Goal: Communication & Community: Answer question/provide support

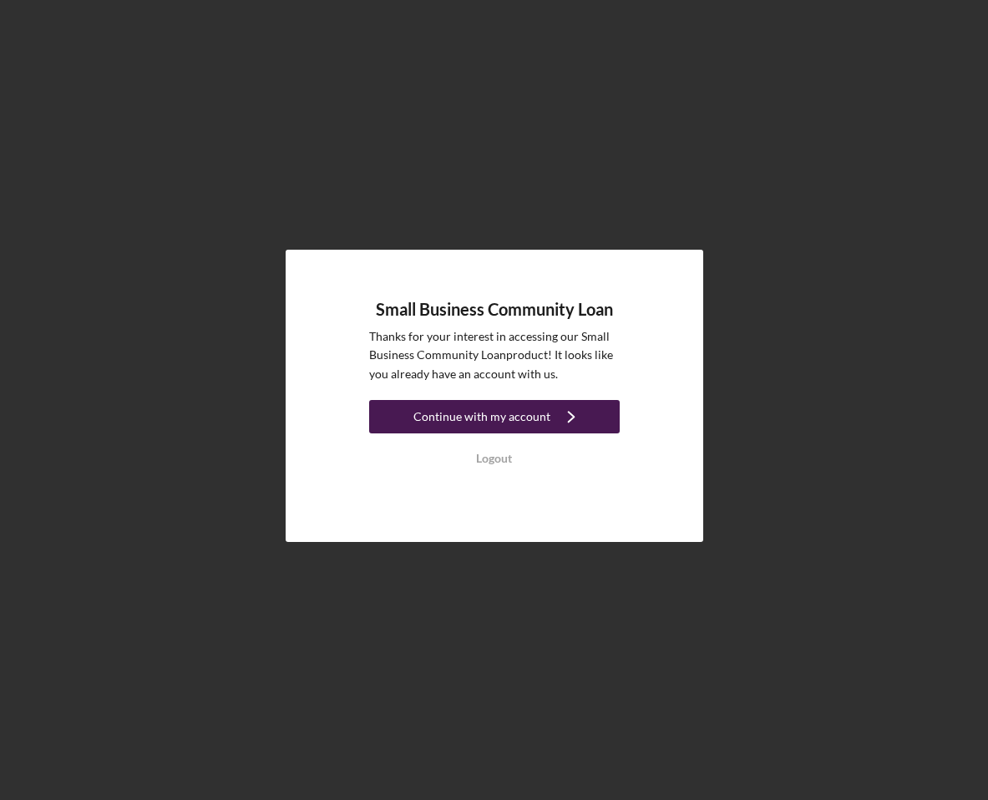
click at [495, 414] on div "Continue with my account" at bounding box center [481, 416] width 137 height 33
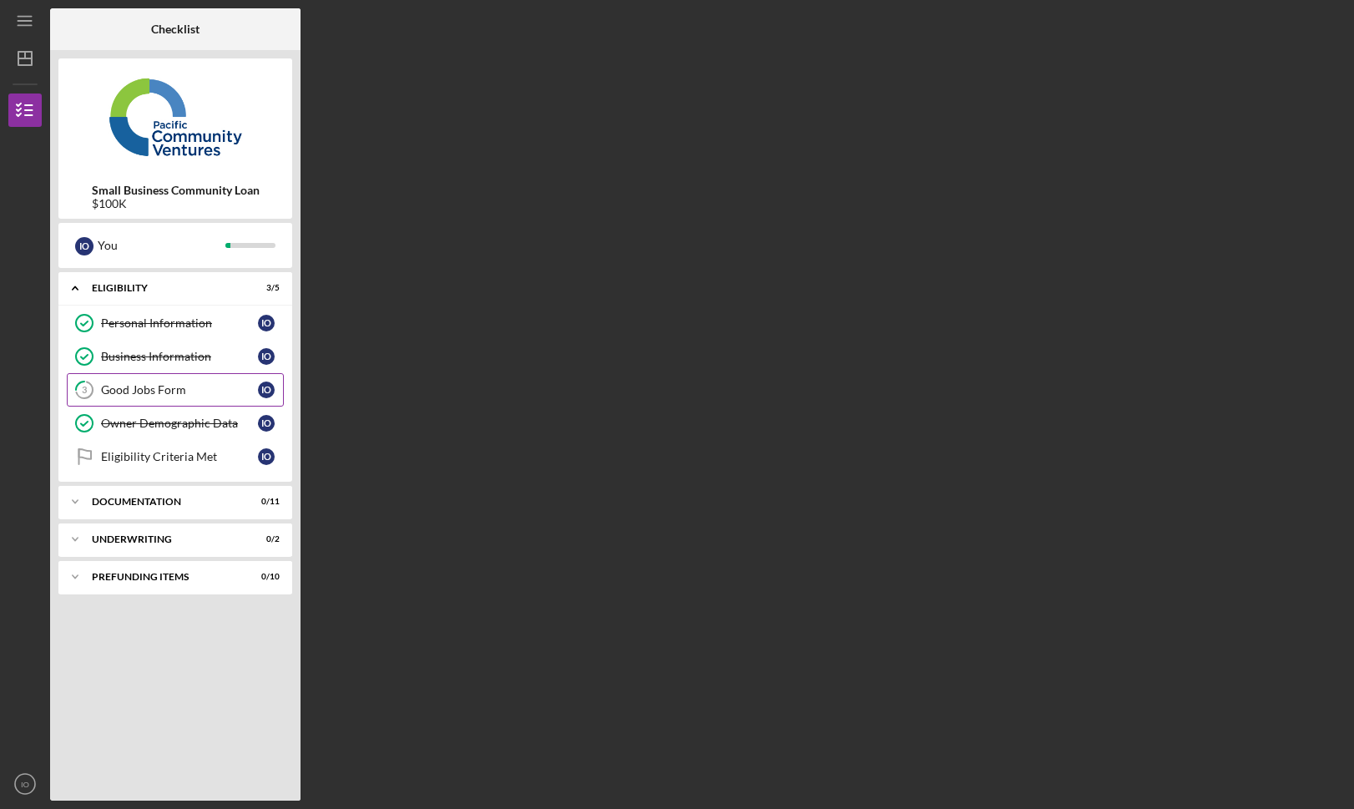
click at [170, 397] on link "3 Good Jobs Form I O" at bounding box center [175, 389] width 217 height 33
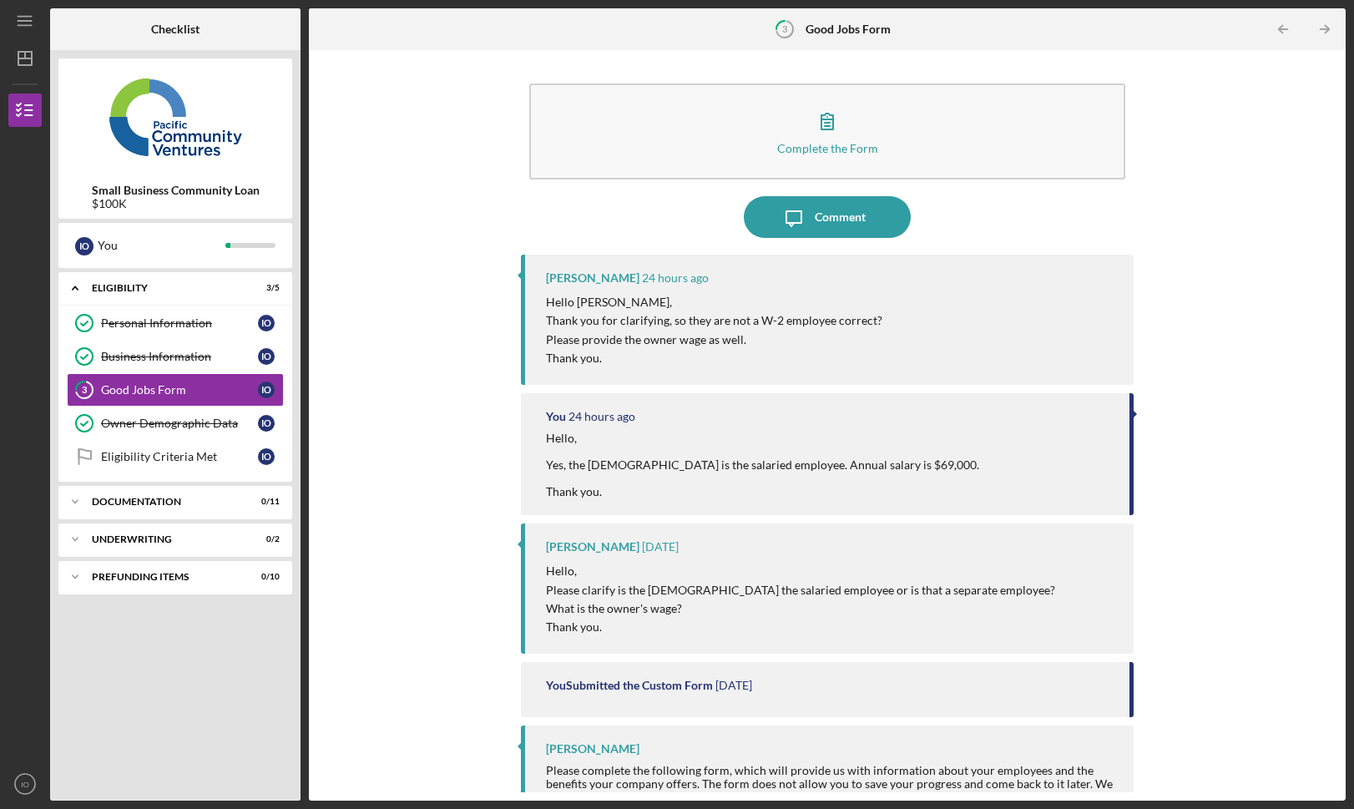
scroll to position [7, 0]
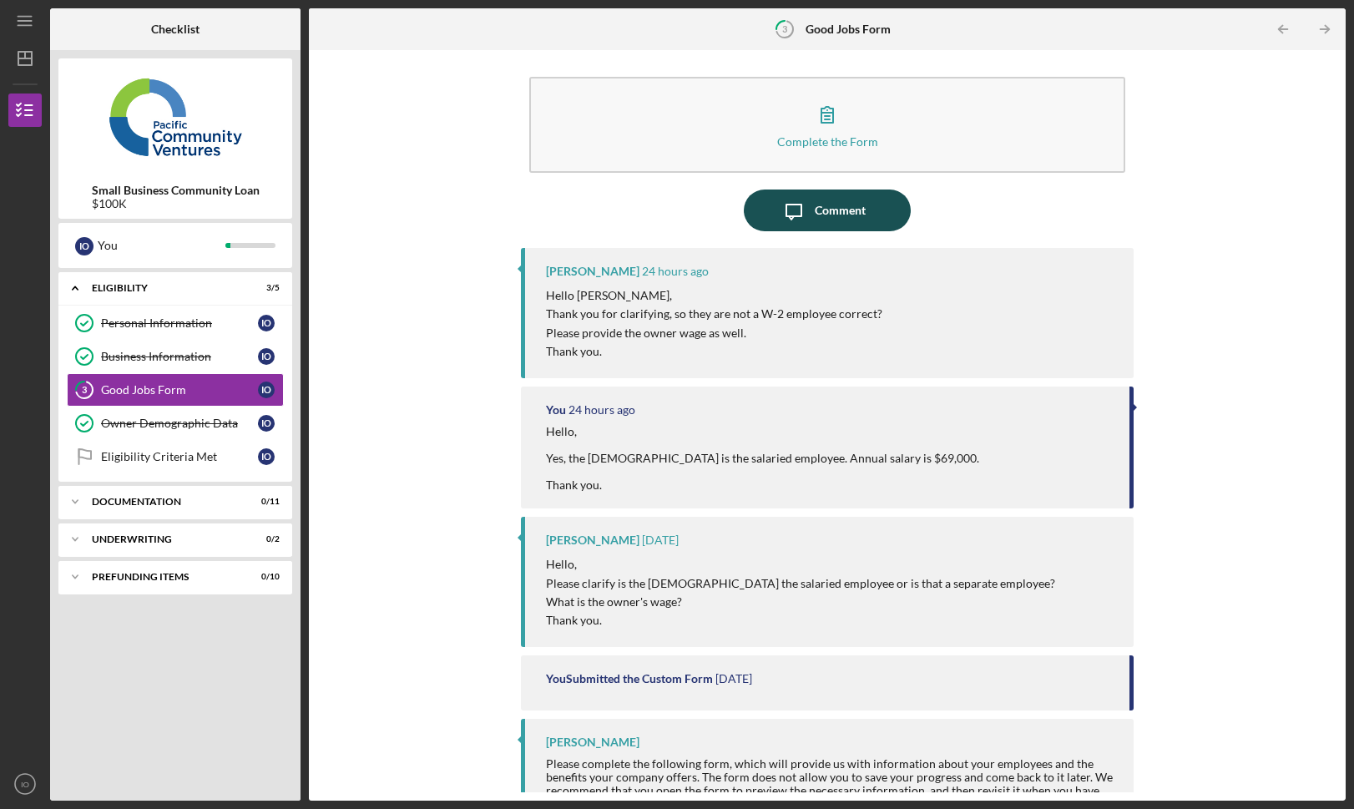
click at [847, 214] on div "Comment" at bounding box center [840, 211] width 51 height 42
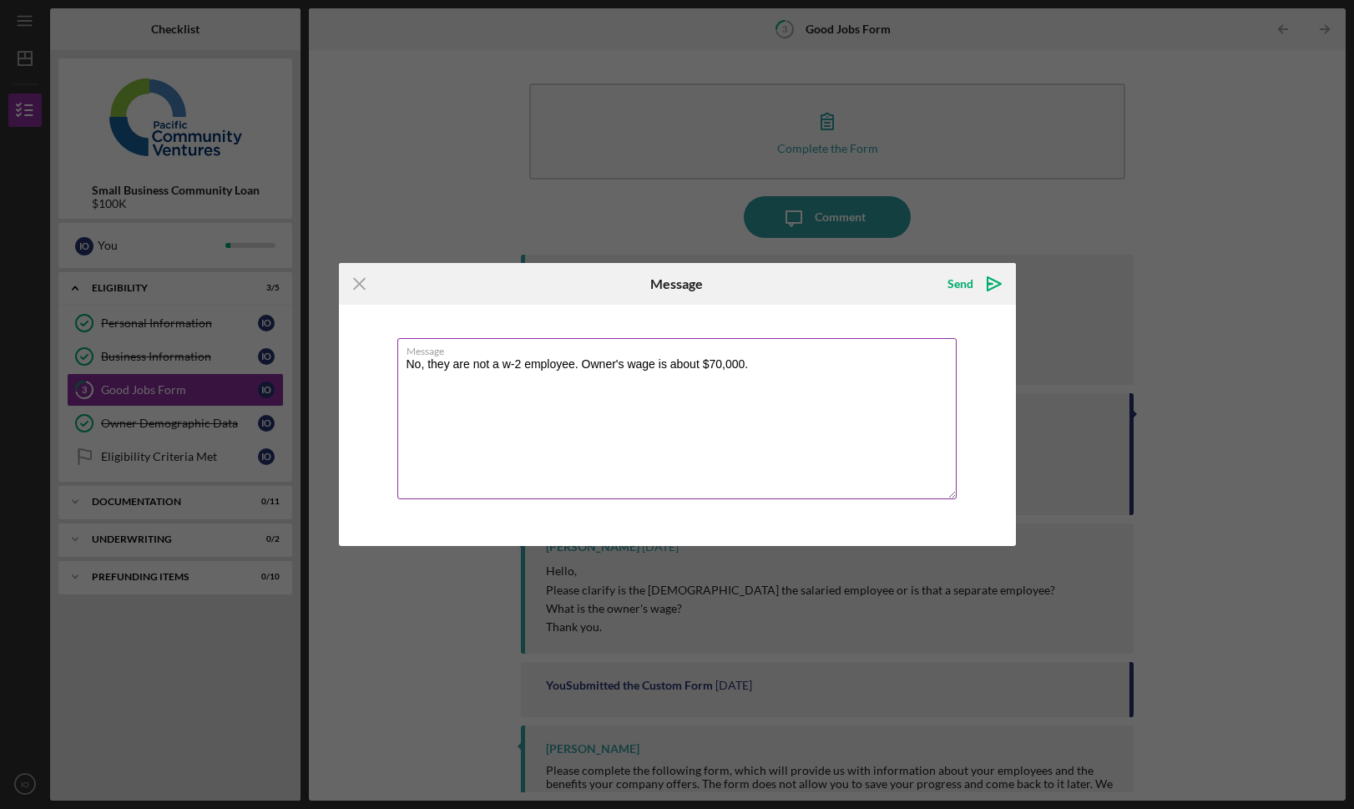
click at [585, 367] on textarea "No, they are not a w-2 employee. Owner's wage is about $70,000." at bounding box center [676, 418] width 559 height 161
type textarea "No, they are not a w-2 employee. Owner's wage is about $70,000."
click at [987, 291] on icon "Icon/icon-invite-send" at bounding box center [995, 284] width 42 height 42
